Goal: Find specific page/section: Find specific page/section

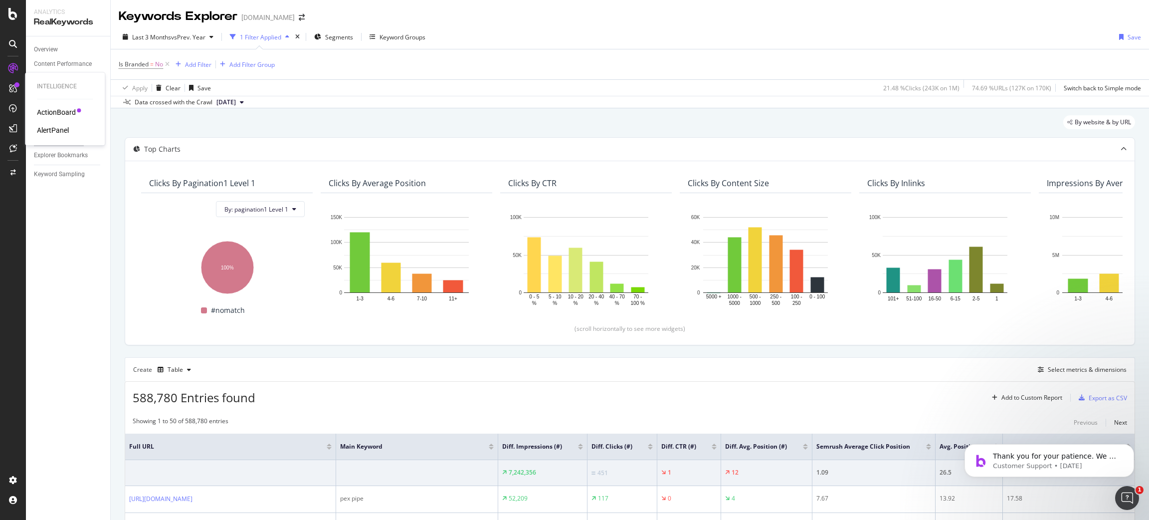
click at [41, 105] on div "Intelligence ActionBoard AlertPanel" at bounding box center [65, 108] width 72 height 69
click at [45, 112] on div "ActionBoard" at bounding box center [56, 112] width 39 height 10
